Goal: Information Seeking & Learning: Find specific fact

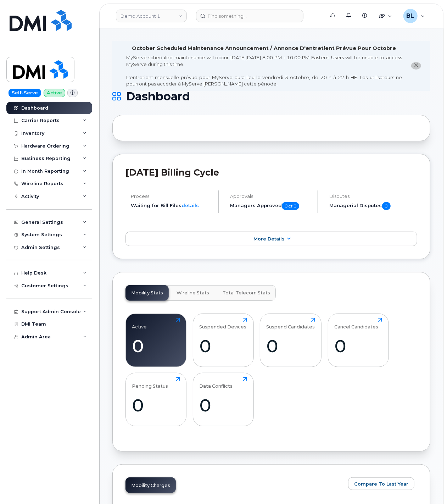
click at [201, 274] on div "Mobility Stats Wireline Stats Total Telecom Stats Active 0 Click to view more S…" at bounding box center [271, 361] width 318 height 179
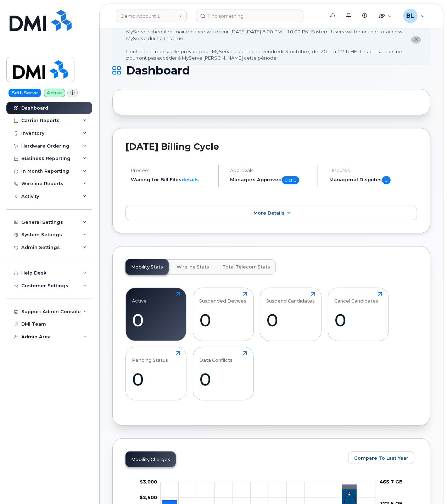
scroll to position [26, 0]
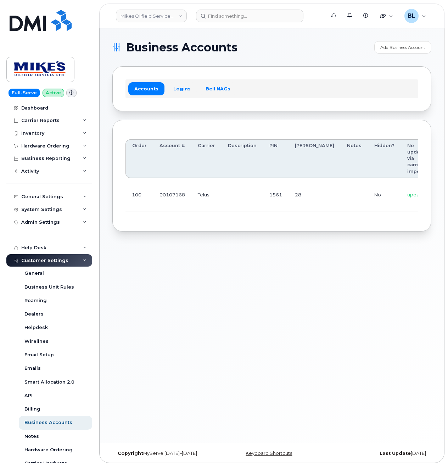
scroll to position [0, 94]
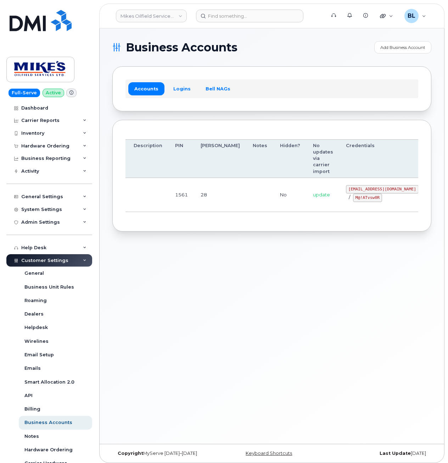
drag, startPoint x: 426, startPoint y: 190, endPoint x: 519, endPoint y: 192, distance: 92.2
drag, startPoint x: 311, startPoint y: 187, endPoint x: 370, endPoint y: 190, distance: 59.0
click at [370, 190] on code "[EMAIL_ADDRESS][DOMAIN_NAME]" at bounding box center [382, 189] width 73 height 9
copy code "[EMAIL_ADDRESS][DOMAIN_NAME]"
drag, startPoint x: 180, startPoint y: 228, endPoint x: 322, endPoint y: 205, distance: 143.2
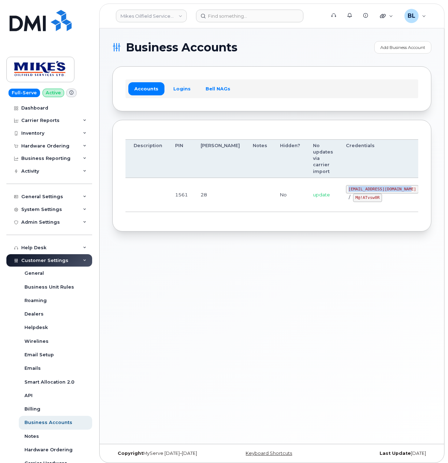
click at [181, 228] on div "Order Account # Carrier Description PIN Bill Day Notes Hidden? No updates via c…" at bounding box center [271, 176] width 319 height 112
drag, startPoint x: 322, startPoint y: 197, endPoint x: 343, endPoint y: 201, distance: 21.9
click at [353, 201] on code "M@!ATvsw0R" at bounding box center [367, 198] width 29 height 9
copy code "M@!ATvsw0R"
click at [189, 256] on div "Business Accounts Add Business Account Accounts Logins Bell NAGs Order Account …" at bounding box center [272, 235] width 345 height 415
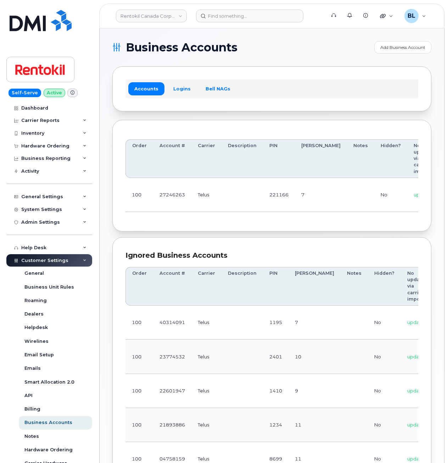
click at [210, 201] on td "Telus" at bounding box center [206, 195] width 30 height 34
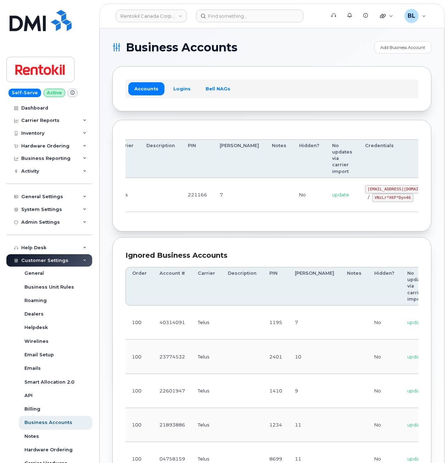
drag, startPoint x: 285, startPoint y: 193, endPoint x: 470, endPoint y: 195, distance: 185.1
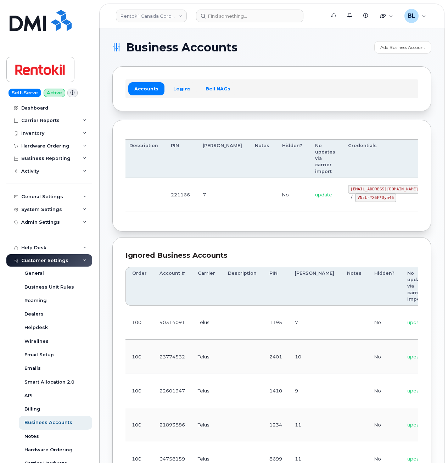
click at [190, 195] on td "221166" at bounding box center [180, 195] width 32 height 34
drag, startPoint x: 313, startPoint y: 189, endPoint x: 370, endPoint y: 191, distance: 56.4
click at [370, 191] on code "malorie.bell@rentokil.com" at bounding box center [384, 189] width 73 height 9
copy code "malorie.bell@rentokil.com"
drag, startPoint x: 113, startPoint y: 214, endPoint x: 126, endPoint y: 214, distance: 13.1
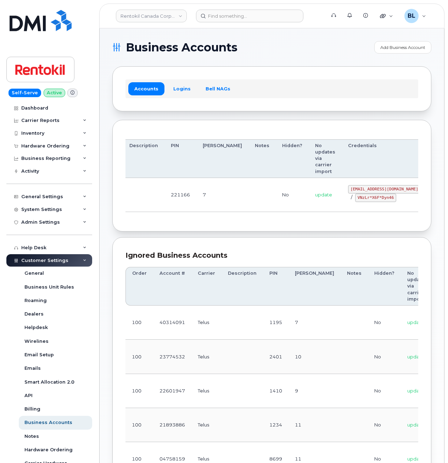
click at [119, 214] on div "Order Account # Carrier Description PIN Bill Day Notes Hidden? No updates via c…" at bounding box center [271, 176] width 319 height 112
drag, startPoint x: 320, startPoint y: 196, endPoint x: 355, endPoint y: 200, distance: 35.4
click at [355, 200] on code "VNzLr*X6F*Dyn46" at bounding box center [375, 198] width 41 height 9
copy code "VNzLr*X6F*Dyn46"
click at [191, 209] on td "221166" at bounding box center [180, 195] width 32 height 34
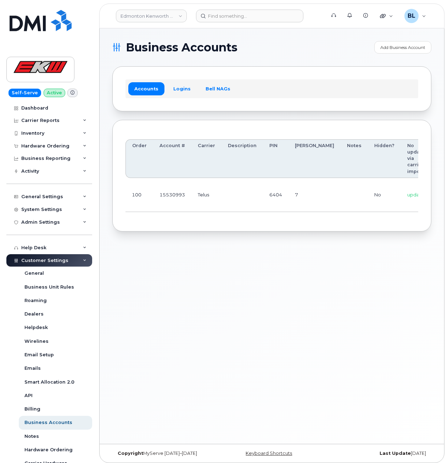
scroll to position [0, 59]
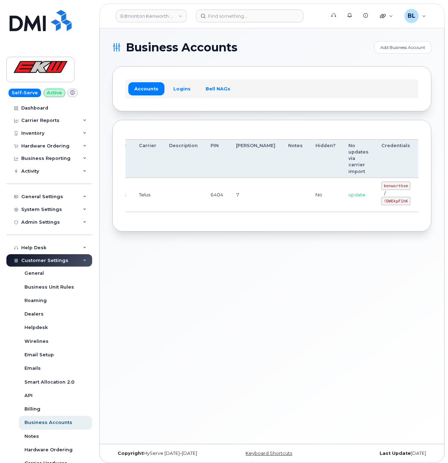
drag, startPoint x: 178, startPoint y: 189, endPoint x: 382, endPoint y: 195, distance: 203.6
drag, startPoint x: 346, startPoint y: 186, endPoint x: 370, endPoint y: 186, distance: 23.8
click at [381, 186] on code "kenworthsm" at bounding box center [395, 186] width 29 height 9
copy code "kenworthsm"
click at [342, 208] on td "update" at bounding box center [358, 195] width 33 height 34
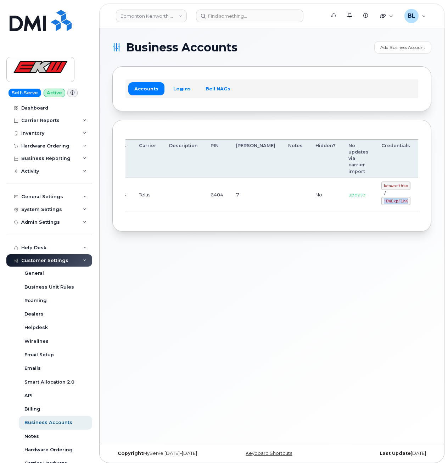
drag, startPoint x: 346, startPoint y: 200, endPoint x: 372, endPoint y: 203, distance: 25.8
click at [381, 203] on code "!DWEkpF1hK" at bounding box center [395, 201] width 29 height 9
copy code "!DWEkpF1hK"
drag, startPoint x: 173, startPoint y: 287, endPoint x: 188, endPoint y: 207, distance: 82.2
click at [174, 282] on div "Business Accounts Add Business Account Accounts Logins Bell NAGs Order Account …" at bounding box center [272, 235] width 345 height 415
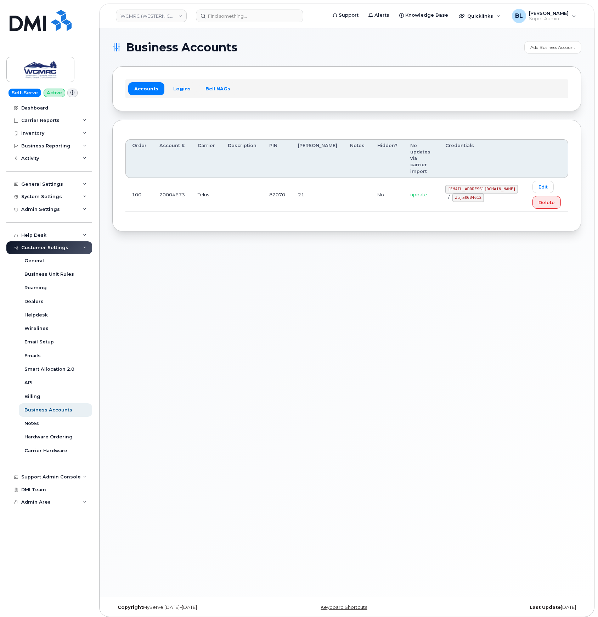
drag, startPoint x: 236, startPoint y: 180, endPoint x: 454, endPoint y: 203, distance: 219.2
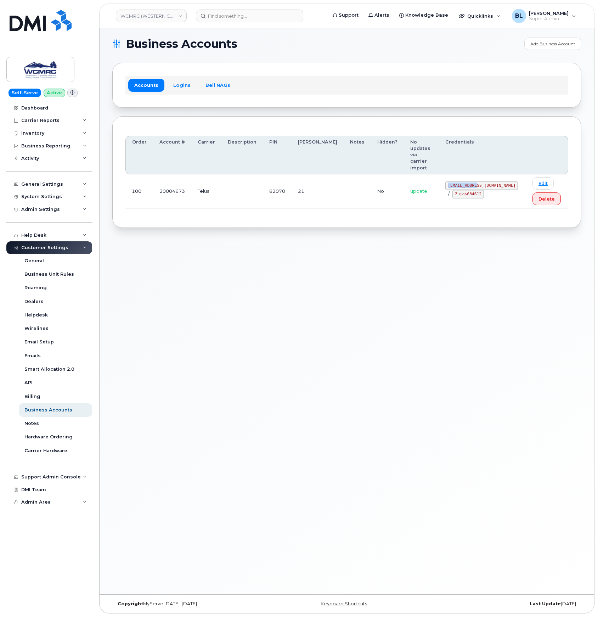
drag, startPoint x: 448, startPoint y: 166, endPoint x: 481, endPoint y: 168, distance: 32.7
click at [481, 182] on div "ap@wcmrc.com / Zuja$684612" at bounding box center [483, 190] width 74 height 17
copy code "ap@wcmrc.com"
drag, startPoint x: 434, startPoint y: 188, endPoint x: 443, endPoint y: 177, distance: 14.4
click at [434, 188] on td "update" at bounding box center [421, 191] width 35 height 34
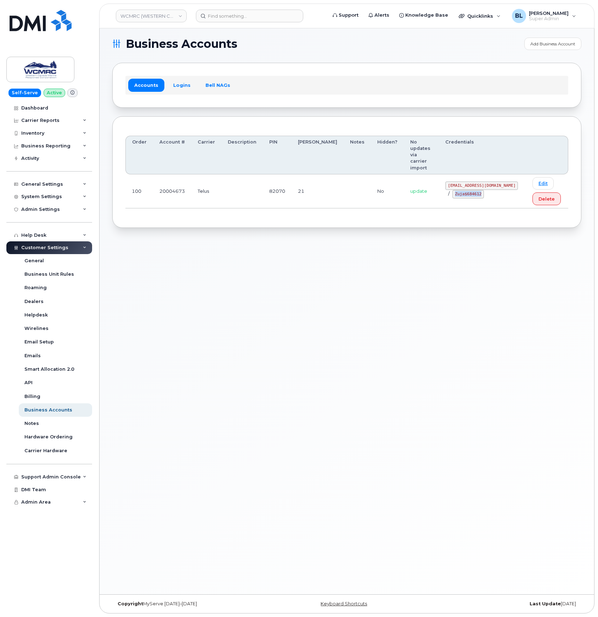
drag, startPoint x: 445, startPoint y: 174, endPoint x: 474, endPoint y: 181, distance: 30.1
click at [474, 181] on td "ap@wcmrc.com / Zuja$684612" at bounding box center [482, 191] width 87 height 34
copy code "Zuja$684612"
click at [244, 13] on input at bounding box center [249, 16] width 107 height 13
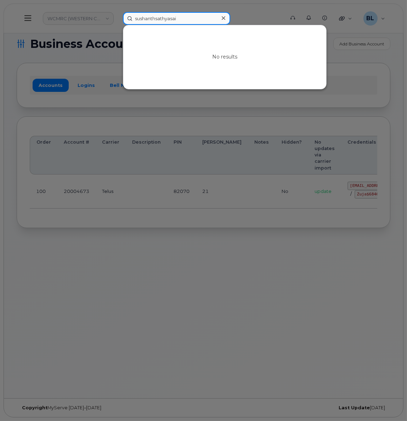
type input "sushanthsathyasai"
click at [211, 183] on div at bounding box center [203, 210] width 407 height 421
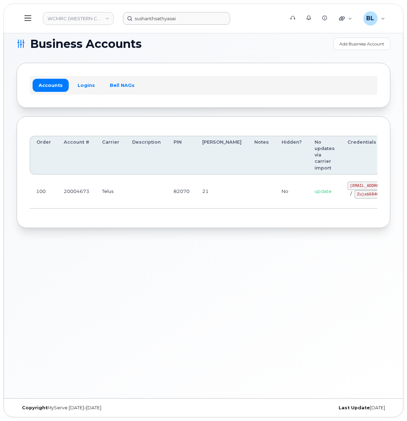
click at [198, 78] on div "Accounts Logins Bell NAGs" at bounding box center [204, 85] width 348 height 18
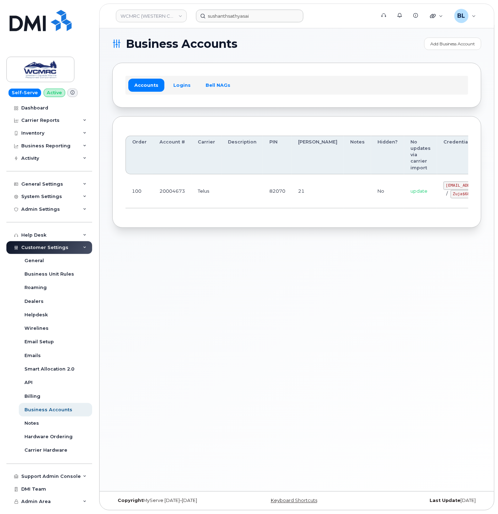
drag, startPoint x: 231, startPoint y: 230, endPoint x: 245, endPoint y: 211, distance: 23.8
click at [231, 228] on div "Order Account # Carrier Description PIN Bill Day Notes Hidden? No updates via c…" at bounding box center [296, 172] width 369 height 112
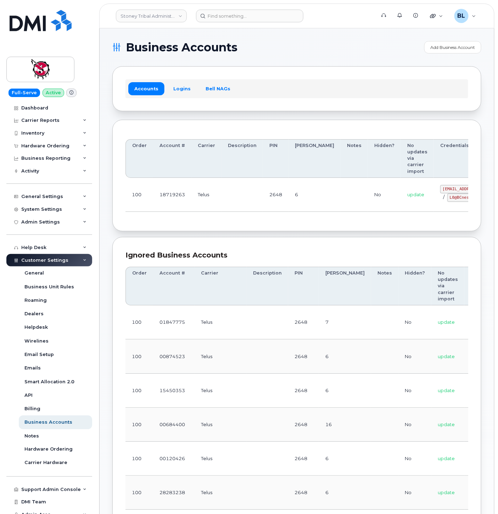
drag, startPoint x: 210, startPoint y: 207, endPoint x: 225, endPoint y: 171, distance: 39.3
click at [210, 207] on td "Telus" at bounding box center [206, 195] width 30 height 34
drag, startPoint x: 403, startPoint y: 187, endPoint x: 441, endPoint y: 190, distance: 37.7
click at [441, 190] on td "[EMAIL_ADDRESS][DOMAIN_NAME] / L0@BCnesAg" at bounding box center [476, 195] width 85 height 34
copy code "[EMAIL_ADDRESS][DOMAIN_NAME]"
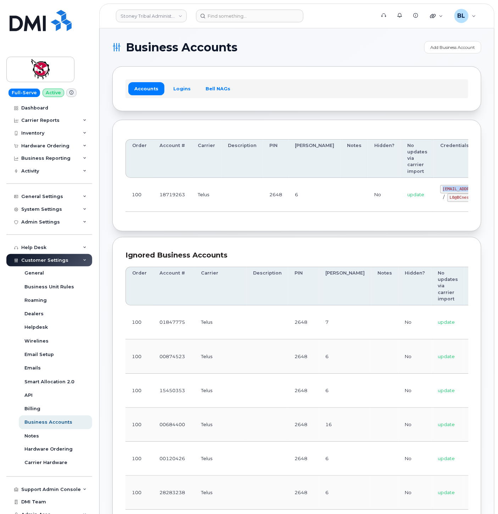
click at [196, 223] on div "Order Account # Carrier Description PIN [PERSON_NAME] Notes Hidden? No updates …" at bounding box center [296, 176] width 369 height 112
drag, startPoint x: 414, startPoint y: 196, endPoint x: 435, endPoint y: 201, distance: 21.5
click at [447, 201] on code "L0@BCnesAg" at bounding box center [461, 198] width 29 height 9
copy code "L0@BCnesAg"
click at [238, 215] on div "Order Account # Carrier Description PIN [PERSON_NAME] Notes Hidden? No updates …" at bounding box center [296, 176] width 343 height 86
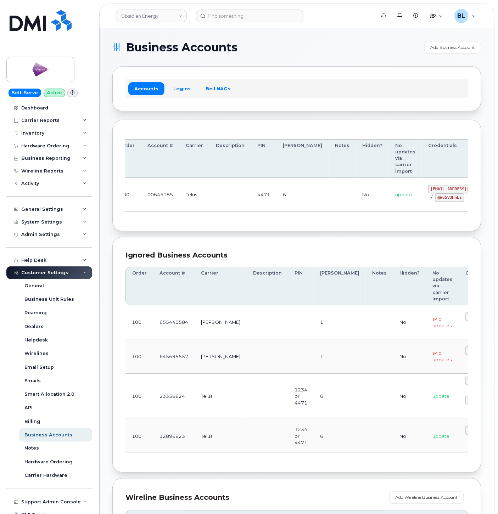
scroll to position [0, 33]
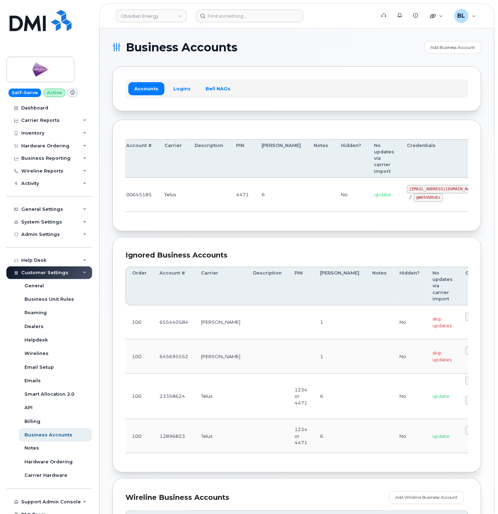
drag, startPoint x: 215, startPoint y: 177, endPoint x: 413, endPoint y: 196, distance: 199.2
drag, startPoint x: 371, startPoint y: 189, endPoint x: 422, endPoint y: 189, distance: 51.0
click at [422, 189] on td "[EMAIL_ADDRESS][DOMAIN_NAME] / @W65VUHnEz" at bounding box center [443, 195] width 85 height 34
copy code "[EMAIL_ADDRESS][DOMAIN_NAME]"
drag, startPoint x: 363, startPoint y: 208, endPoint x: 369, endPoint y: 205, distance: 7.3
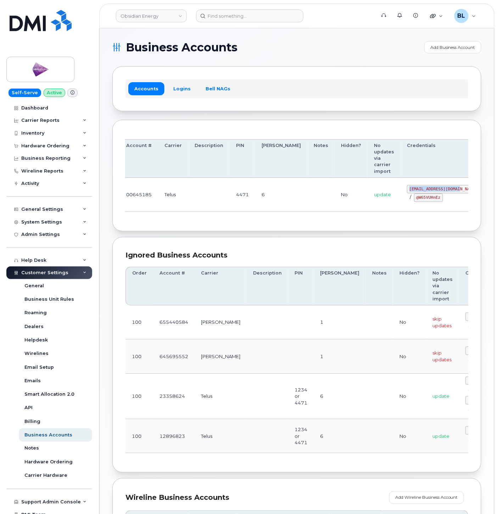
click at [368, 208] on td "update" at bounding box center [384, 195] width 33 height 34
drag, startPoint x: 376, startPoint y: 198, endPoint x: 403, endPoint y: 202, distance: 26.9
click at [407, 202] on div "[EMAIL_ADDRESS][DOMAIN_NAME] / @W65VUHnEz" at bounding box center [443, 193] width 73 height 17
copy code "@W65VUHnEz"
drag, startPoint x: 222, startPoint y: 228, endPoint x: 231, endPoint y: 135, distance: 93.0
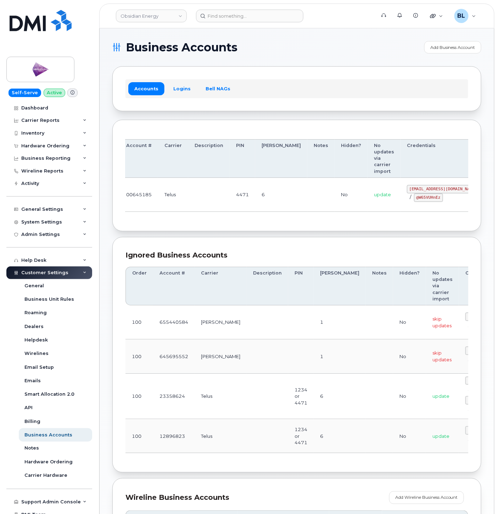
click at [221, 226] on div "Order Account # Carrier Description PIN [PERSON_NAME] Notes Hidden? No updates …" at bounding box center [296, 176] width 369 height 112
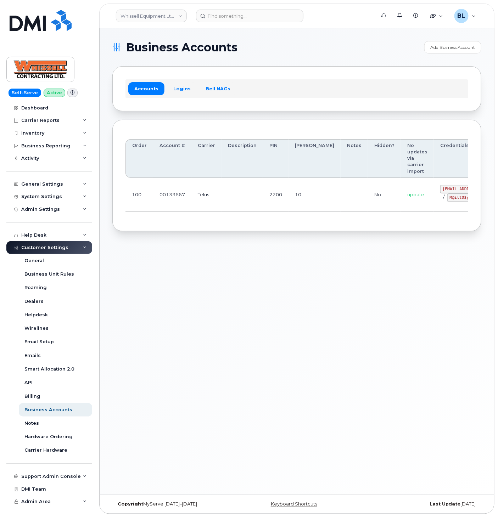
scroll to position [0, 29]
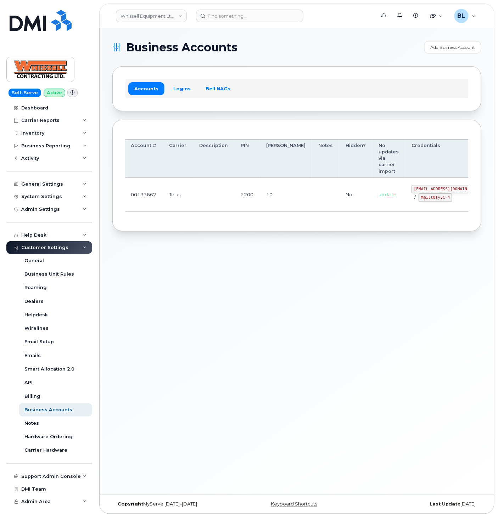
drag, startPoint x: 186, startPoint y: 187, endPoint x: 382, endPoint y: 194, distance: 195.5
drag, startPoint x: 374, startPoint y: 188, endPoint x: 423, endPoint y: 190, distance: 48.2
click at [423, 190] on td "[EMAIL_ADDRESS][DOMAIN_NAME] / M@ilt0$yyC-4" at bounding box center [447, 195] width 85 height 34
copy code "[EMAIL_ADDRESS][DOMAIN_NAME]"
click at [419, 200] on code "M@ilt0$yyC-4" at bounding box center [436, 198] width 34 height 9
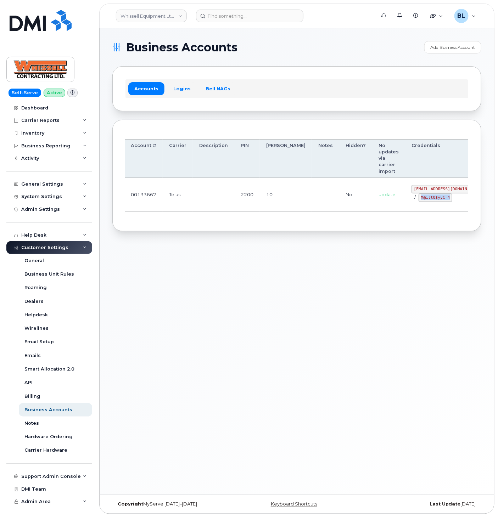
drag, startPoint x: 384, startPoint y: 198, endPoint x: 411, endPoint y: 201, distance: 27.8
click at [419, 201] on code "M@ilt0$yyC-4" at bounding box center [436, 198] width 34 height 9
copy code "M@ilt0$yyC-4"
drag, startPoint x: 183, startPoint y: 293, endPoint x: 183, endPoint y: 288, distance: 5.4
click at [183, 290] on div "Business Accounts Add Business Account Accounts Logins Bell NAGs Order Account …" at bounding box center [297, 261] width 395 height 467
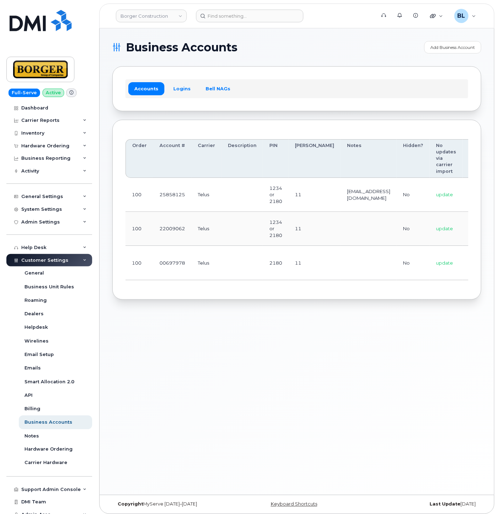
scroll to position [0, 83]
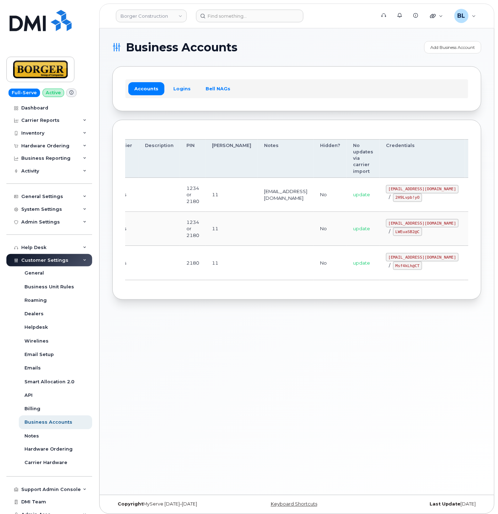
drag, startPoint x: 458, startPoint y: 222, endPoint x: 697, endPoint y: 207, distance: 239.7
drag, startPoint x: 215, startPoint y: 239, endPoint x: 221, endPoint y: 260, distance: 21.8
click at [220, 256] on tbody "100 25858125 Telus 1234 or 2180 11 ricksalmcal@borger.ca No update ricksalmcal@…" at bounding box center [275, 229] width 464 height 102
click at [386, 225] on code "earthworksborger@borger.ca" at bounding box center [422, 223] width 73 height 9
drag, startPoint x: 359, startPoint y: 223, endPoint x: 420, endPoint y: 222, distance: 60.6
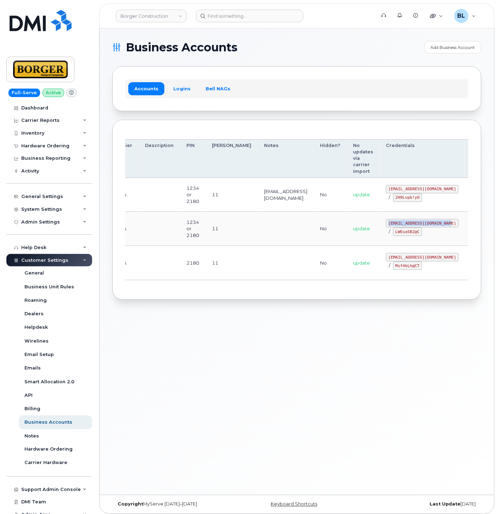
click at [420, 222] on code "earthworksborger@borger.ca" at bounding box center [422, 223] width 73 height 9
copy code "earthworksborger@borger.ca"
drag, startPoint x: 247, startPoint y: 238, endPoint x: 344, endPoint y: 225, distance: 97.3
click at [258, 238] on td at bounding box center [286, 229] width 56 height 34
drag, startPoint x: 368, startPoint y: 231, endPoint x: 391, endPoint y: 232, distance: 22.7
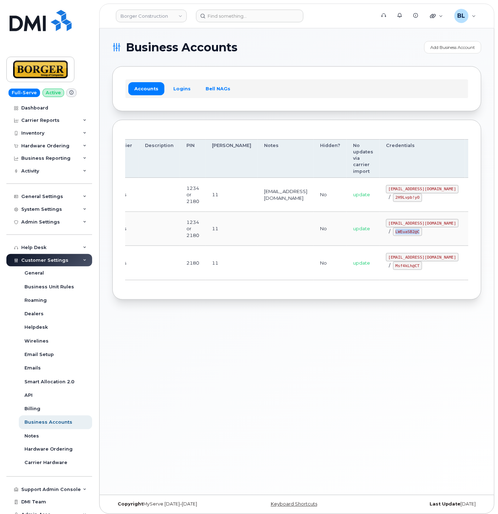
click at [393, 232] on code "LWEuaSB2@C" at bounding box center [407, 232] width 29 height 9
copy code "LWEuaSB2@C"
drag, startPoint x: 126, startPoint y: 279, endPoint x: 240, endPoint y: 255, distance: 116.9
click at [126, 277] on td "Telus" at bounding box center [123, 263] width 30 height 34
drag, startPoint x: 362, startPoint y: 258, endPoint x: 406, endPoint y: 259, distance: 44.3
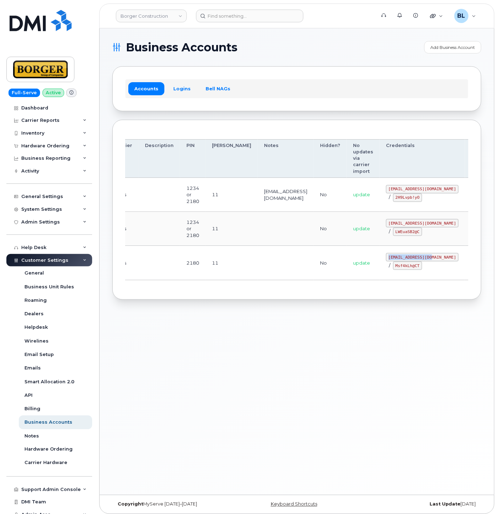
click at [406, 259] on div "corprick@borger.ca / Msf4kLh@CT" at bounding box center [422, 261] width 73 height 17
copy code "corprick@borger.ca"
drag, startPoint x: 362, startPoint y: 264, endPoint x: 385, endPoint y: 268, distance: 22.7
click at [393, 268] on code "Msf4kLh@CT" at bounding box center [407, 266] width 29 height 9
copy code "Msf4kLh@CT"
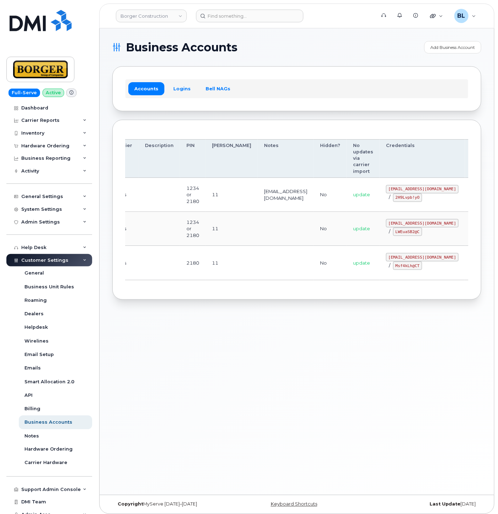
drag, startPoint x: 222, startPoint y: 206, endPoint x: 245, endPoint y: 139, distance: 71.3
click at [222, 205] on td "11" at bounding box center [232, 195] width 52 height 34
click at [386, 189] on code "ricksalmcal@borger.ca" at bounding box center [422, 189] width 73 height 9
drag, startPoint x: 362, startPoint y: 189, endPoint x: 410, endPoint y: 189, distance: 48.2
click at [410, 189] on code "ricksalmcal@borger.ca" at bounding box center [422, 189] width 73 height 9
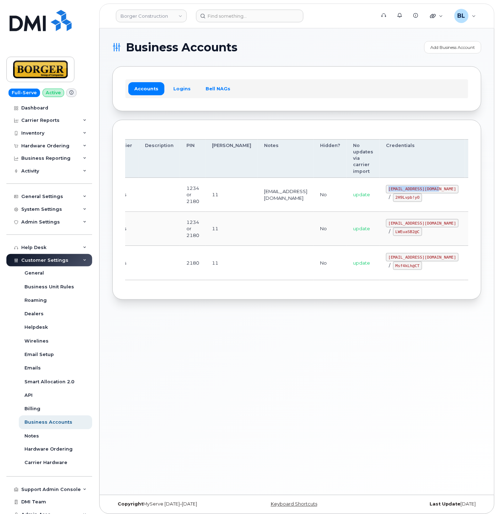
copy code "ricksalmcal@borger.ca"
click at [258, 206] on td "ricksalmcal@borger.ca" at bounding box center [286, 195] width 56 height 34
drag, startPoint x: 360, startPoint y: 199, endPoint x: 387, endPoint y: 201, distance: 27.1
click at [387, 201] on div "ricksalmcal@borger.ca / 2H9Lvpb!yO" at bounding box center [422, 193] width 73 height 17
copy code "2H9Lvpb!yO"
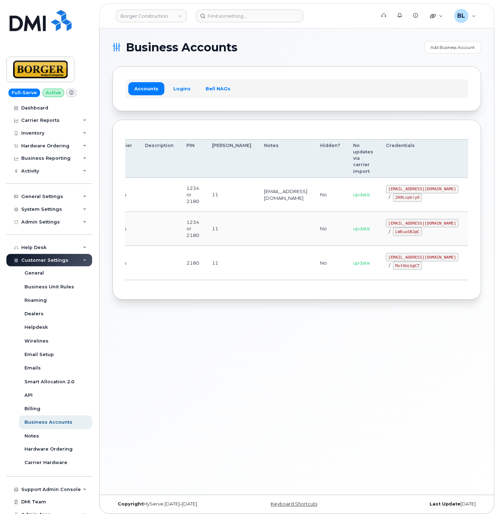
click at [258, 146] on th "Notes" at bounding box center [286, 158] width 56 height 39
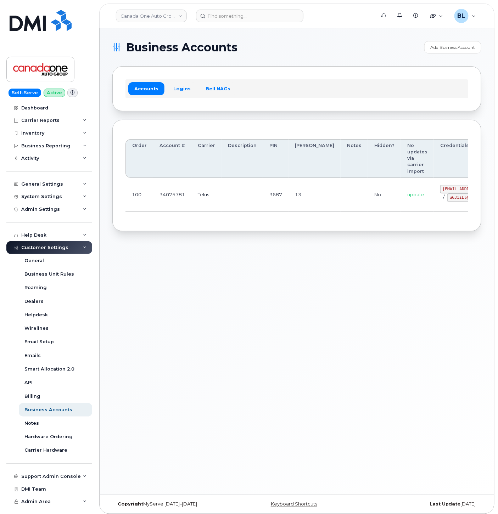
scroll to position [0, 20]
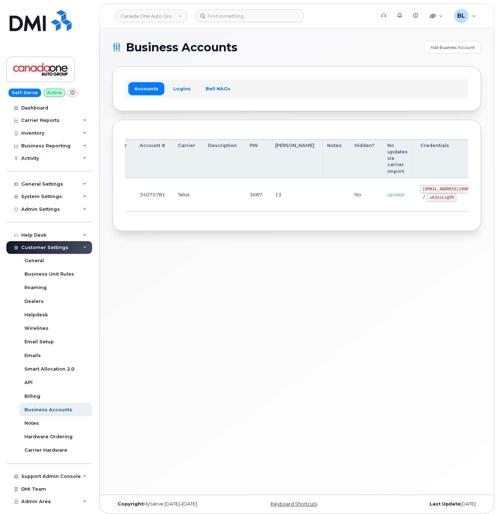
drag, startPoint x: 259, startPoint y: 189, endPoint x: 390, endPoint y: 187, distance: 130.8
drag, startPoint x: 207, startPoint y: 172, endPoint x: 225, endPoint y: 194, distance: 28.8
click at [207, 172] on th "Description" at bounding box center [222, 158] width 41 height 39
drag, startPoint x: 458, startPoint y: 181, endPoint x: 498, endPoint y: 193, distance: 41.6
drag, startPoint x: 385, startPoint y: 190, endPoint x: 419, endPoint y: 191, distance: 34.8
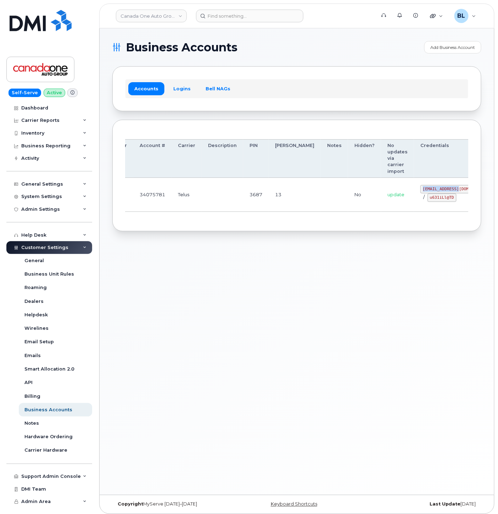
click at [420, 191] on code "coag@myserve.co" at bounding box center [456, 189] width 73 height 9
copy code "coag@myserve.co"
click at [256, 217] on div "Order Account # Carrier Description PIN Bill Day Notes Hidden? No updates via c…" at bounding box center [296, 176] width 343 height 86
drag, startPoint x: 390, startPoint y: 197, endPoint x: 417, endPoint y: 199, distance: 27.1
click at [420, 199] on div "coag@myserve.co / u631iLl@TD" at bounding box center [456, 193] width 73 height 17
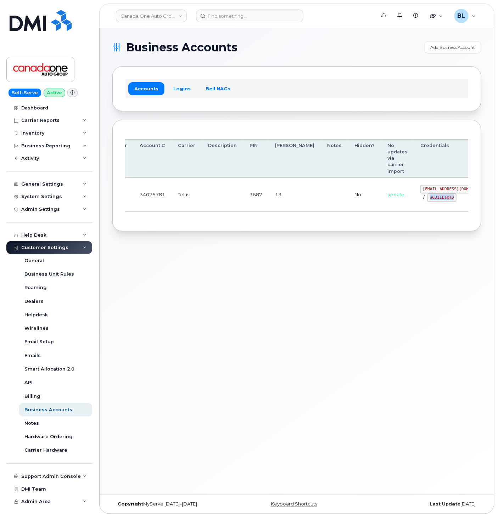
copy code "u631iLl@TD"
drag, startPoint x: 185, startPoint y: 261, endPoint x: 245, endPoint y: 195, distance: 89.3
click at [185, 261] on div "Business Accounts Add Business Account Accounts Logins Bell NAGs Order Account …" at bounding box center [297, 261] width 395 height 467
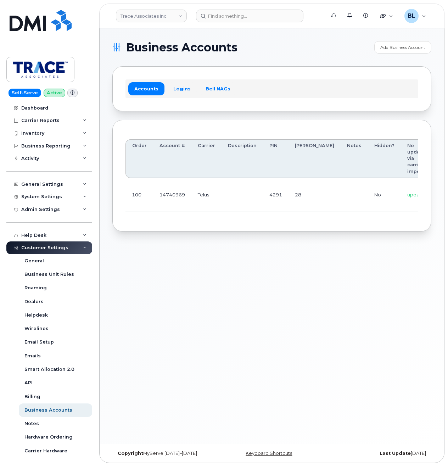
scroll to position [0, 72]
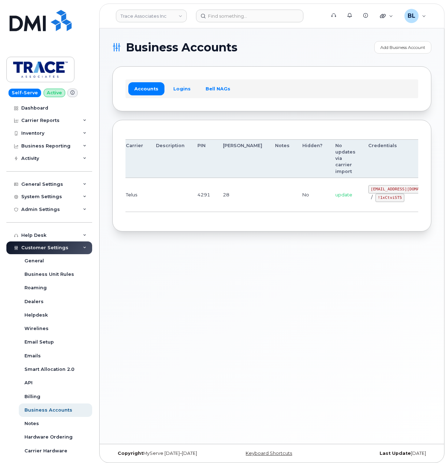
drag, startPoint x: 282, startPoint y: 199, endPoint x: 396, endPoint y: 202, distance: 114.5
drag, startPoint x: 332, startPoint y: 186, endPoint x: 374, endPoint y: 188, distance: 42.2
click at [374, 188] on td "[EMAIL_ADDRESS][DOMAIN_NAME] / !1xCtviST5" at bounding box center [404, 195] width 85 height 34
copy code "[EMAIL_ADDRESS][DOMAIN_NAME]"
drag, startPoint x: 339, startPoint y: 199, endPoint x: 363, endPoint y: 199, distance: 23.8
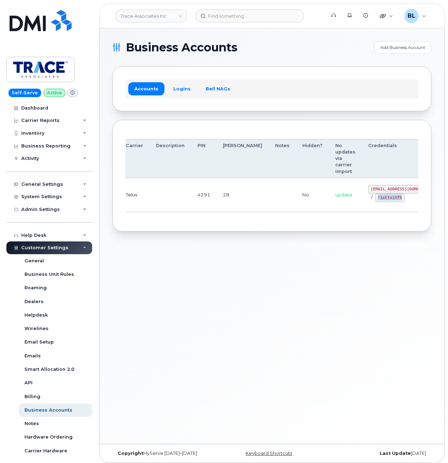
click at [375, 199] on code "!1xCtviST5" at bounding box center [389, 198] width 29 height 9
copy code "!1xCtviST5"
click at [188, 234] on div "Business Accounts Add Business Account Accounts Logins Bell NAGs Order Account …" at bounding box center [272, 235] width 345 height 415
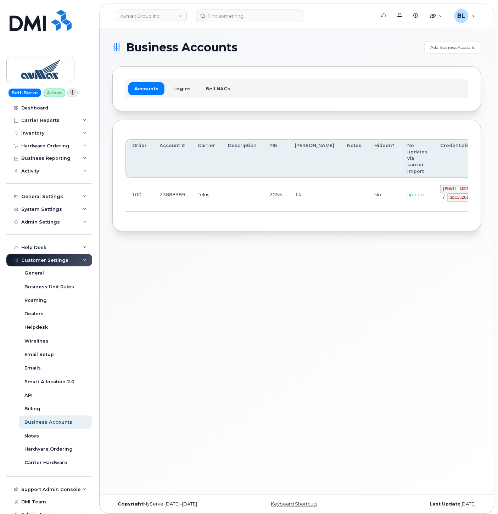
drag, startPoint x: 374, startPoint y: 189, endPoint x: 434, endPoint y: 196, distance: 60.6
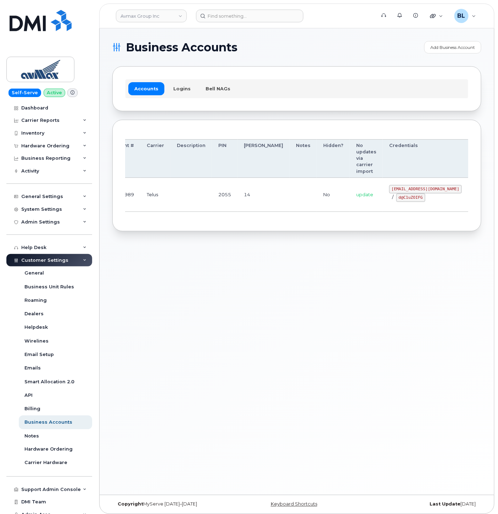
drag, startPoint x: 353, startPoint y: 187, endPoint x: 422, endPoint y: 192, distance: 69.3
click at [422, 192] on td "[EMAIL_ADDRESS][DOMAIN_NAME] / d@C1uZOIFG" at bounding box center [425, 195] width 85 height 34
copy code "[EMAIL_ADDRESS][DOMAIN_NAME]"
drag, startPoint x: 347, startPoint y: 208, endPoint x: 365, endPoint y: 203, distance: 18.6
click at [383, 207] on td "[EMAIL_ADDRESS][DOMAIN_NAME] / d@C1uZOIFG" at bounding box center [425, 195] width 85 height 34
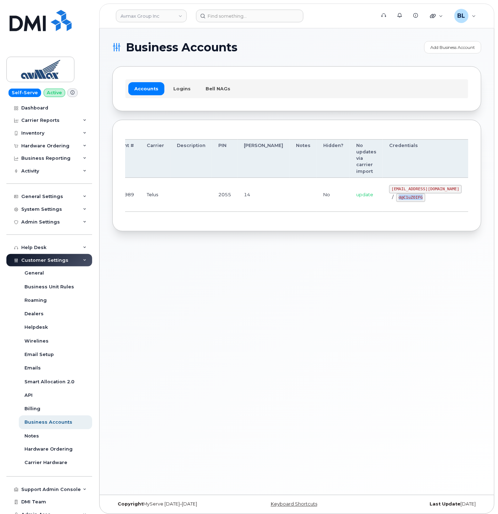
drag, startPoint x: 359, startPoint y: 199, endPoint x: 386, endPoint y: 199, distance: 26.2
click at [396, 199] on code "d@C1uZOIFG" at bounding box center [410, 198] width 29 height 9
copy code "d@C1uZOIFG"
drag, startPoint x: 224, startPoint y: 305, endPoint x: 224, endPoint y: 300, distance: 5.3
click at [224, 303] on div "Business Accounts Add Business Account Accounts Logins Bell NAGs Order Account …" at bounding box center [297, 261] width 395 height 467
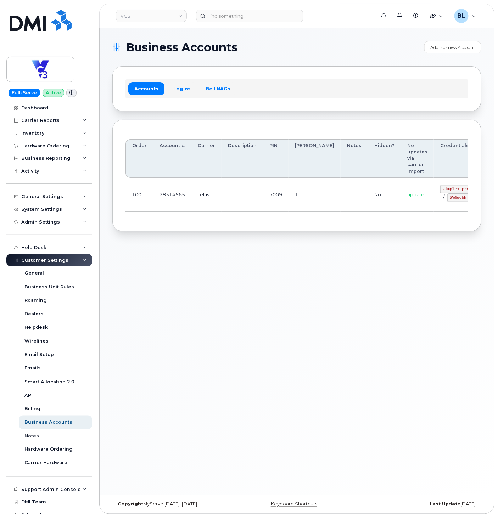
scroll to position [0, 29]
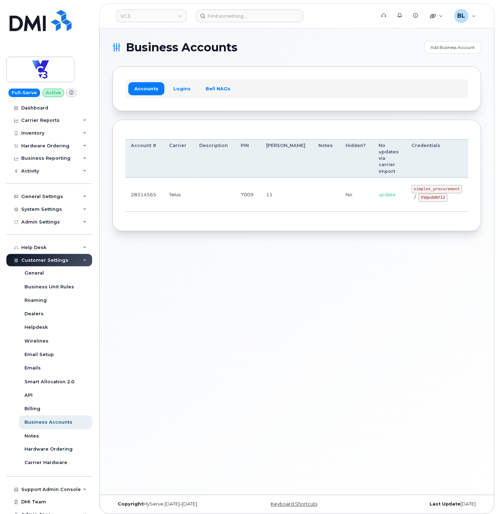
drag, startPoint x: 279, startPoint y: 197, endPoint x: 461, endPoint y: 207, distance: 182.5
drag, startPoint x: 376, startPoint y: 190, endPoint x: 422, endPoint y: 190, distance: 46.4
click at [422, 190] on td "simplex_procurement / SV@udbNf12" at bounding box center [436, 195] width 63 height 34
copy code "simplex_procurement"
drag, startPoint x: 385, startPoint y: 197, endPoint x: 407, endPoint y: 199, distance: 22.1
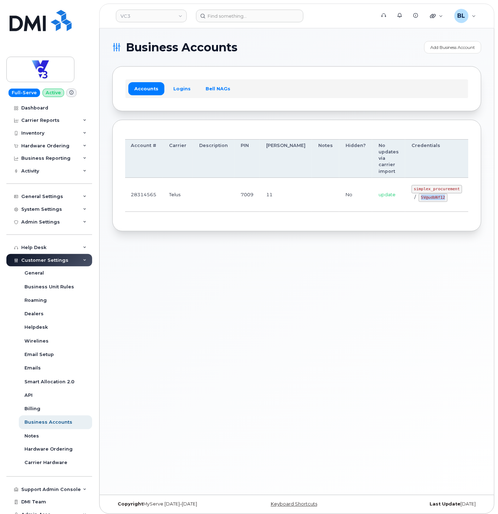
click at [419, 199] on code "SV@udbNf12" at bounding box center [433, 198] width 29 height 9
copy code "SV@udbNf12"
drag, startPoint x: 123, startPoint y: 247, endPoint x: 131, endPoint y: 247, distance: 7.8
click at [123, 247] on div "Business Accounts Add Business Account Accounts Logins Bell NAGs Order Account …" at bounding box center [297, 261] width 395 height 467
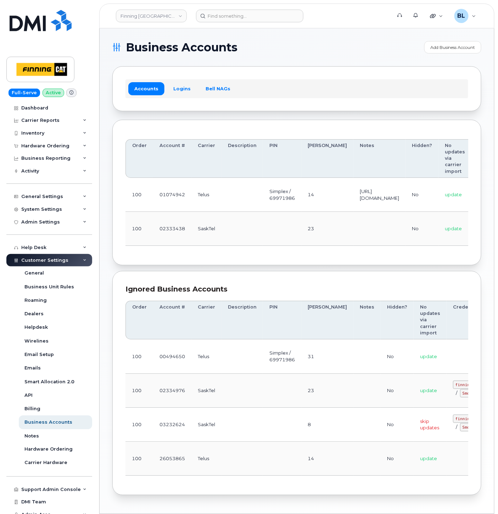
click at [207, 240] on td "SaskTel" at bounding box center [206, 229] width 30 height 34
click at [199, 202] on td "Telus" at bounding box center [206, 195] width 30 height 34
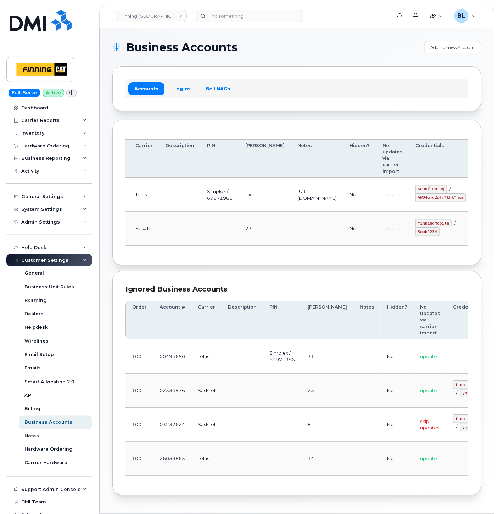
drag, startPoint x: 253, startPoint y: 199, endPoint x: 396, endPoint y: 195, distance: 142.9
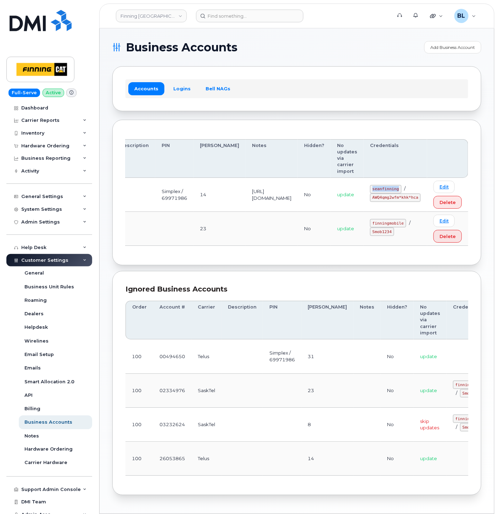
drag, startPoint x: 375, startPoint y: 189, endPoint x: 402, endPoint y: 190, distance: 27.3
click at [402, 190] on code "seanfinning" at bounding box center [386, 189] width 32 height 9
copy code "seanfinning"
click at [265, 208] on td "[URL][DOMAIN_NAME]" at bounding box center [272, 195] width 52 height 34
drag, startPoint x: 378, startPoint y: 200, endPoint x: 422, endPoint y: 201, distance: 44.3
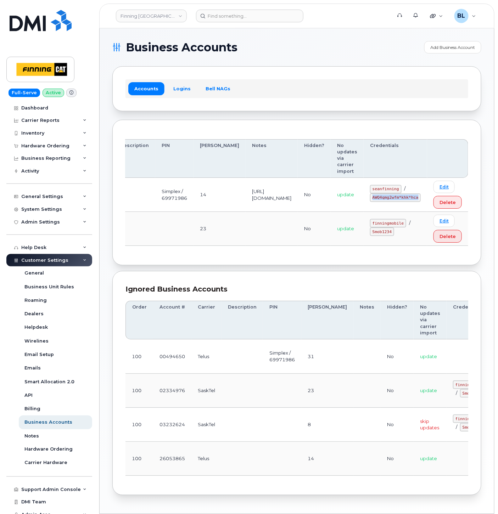
click at [422, 201] on td "seanfinning / AWQ4qmg2wfm*khk*hca" at bounding box center [395, 195] width 63 height 34
copy code "AWQ4qmg2wfm*khk*hca"
drag, startPoint x: 228, startPoint y: 220, endPoint x: 229, endPoint y: 205, distance: 15.6
click at [246, 220] on td at bounding box center [272, 229] width 52 height 34
